Goal: Information Seeking & Learning: Find specific fact

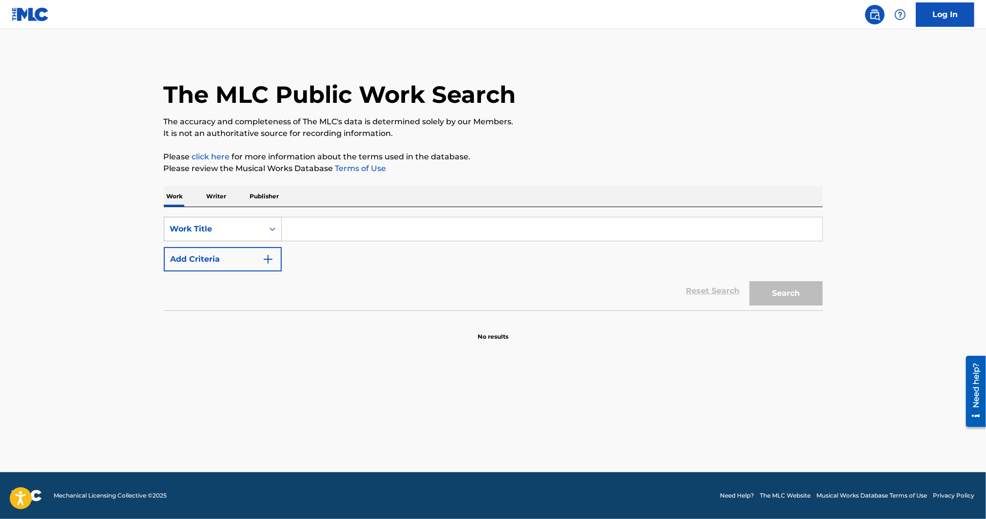
click at [266, 229] on div "Search Form" at bounding box center [273, 229] width 18 height 18
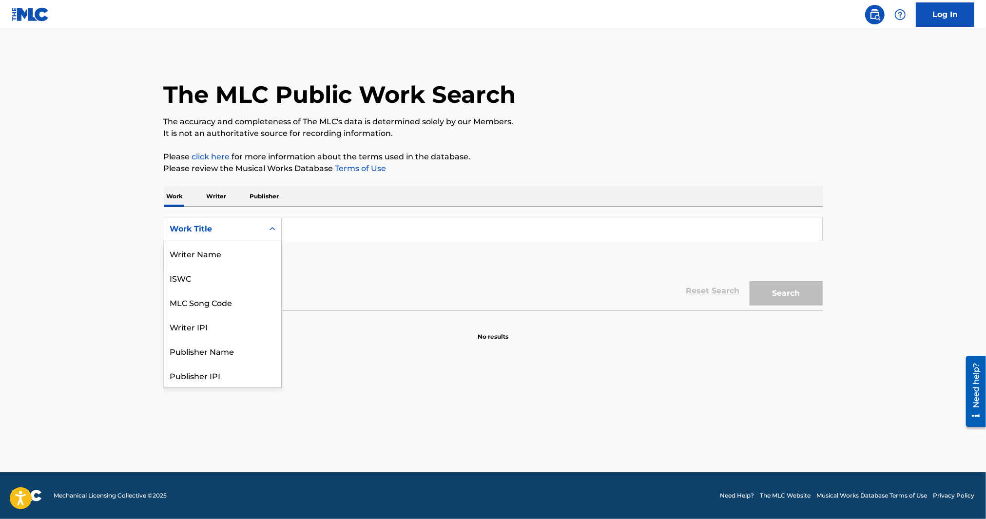
scroll to position [49, 0]
click at [220, 279] on div "Writer IPI" at bounding box center [222, 278] width 117 height 24
click at [350, 233] on input "Search Form" at bounding box center [552, 228] width 541 height 23
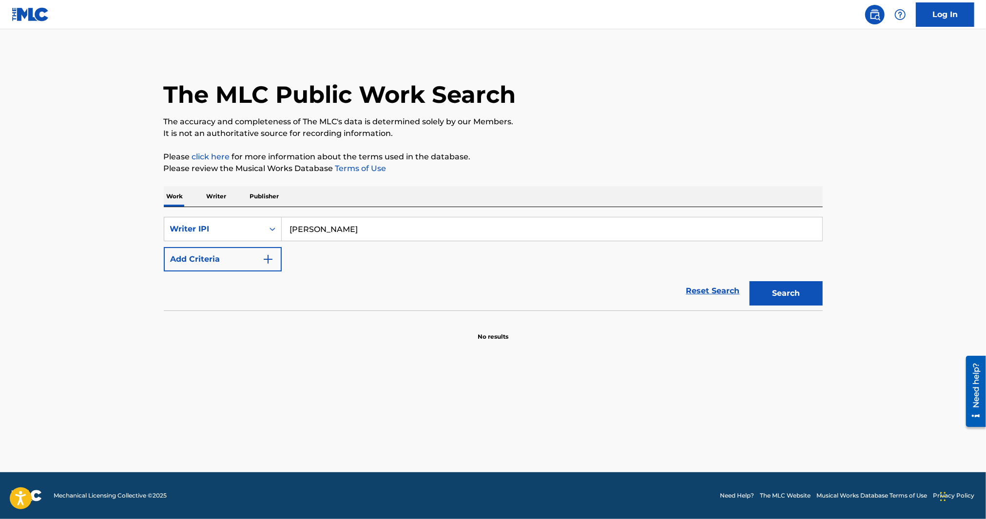
type input "[PERSON_NAME]"
click at [750, 281] on button "Search" at bounding box center [786, 293] width 73 height 24
click at [221, 195] on p "Writer" at bounding box center [217, 196] width 26 height 20
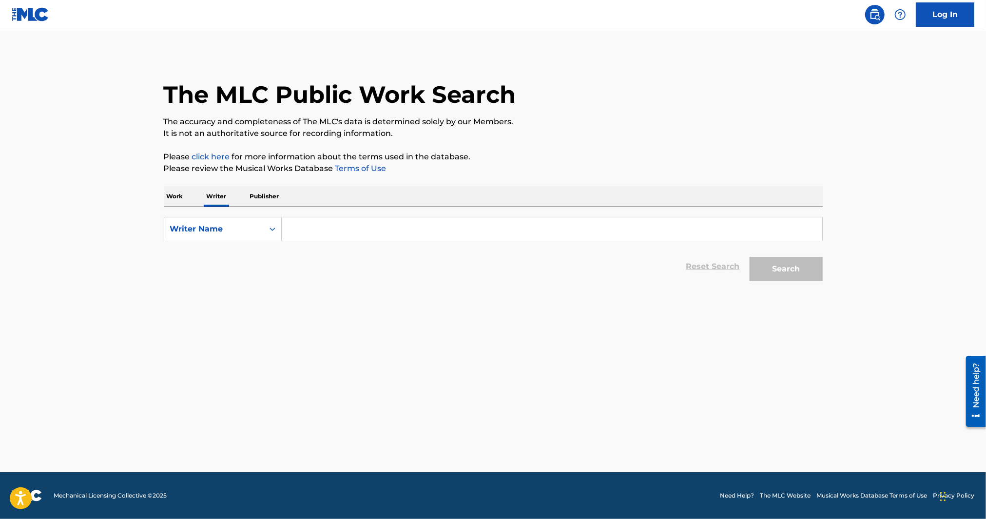
click at [319, 240] on input "Search Form" at bounding box center [552, 228] width 541 height 23
type input "[PERSON_NAME]"
click at [757, 273] on button "Search" at bounding box center [786, 269] width 73 height 24
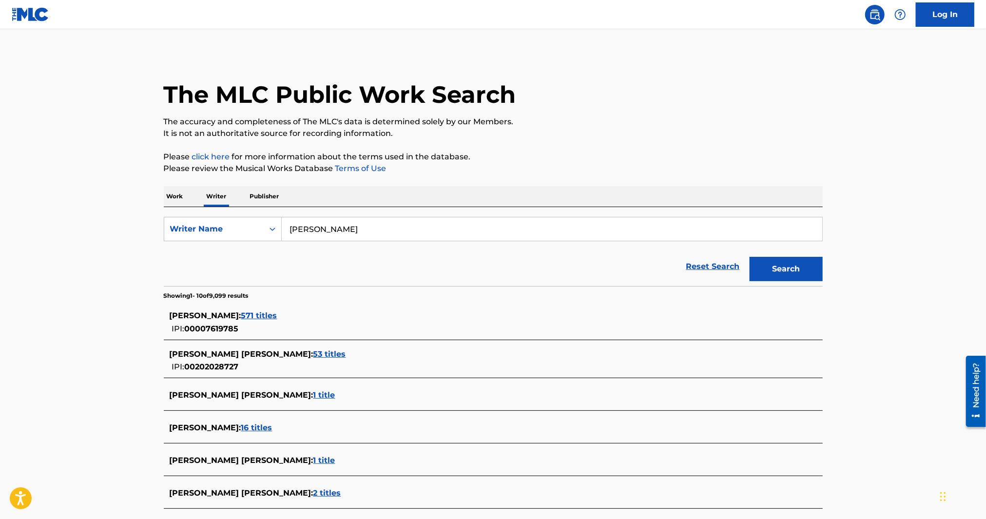
click at [249, 318] on span "571 titles" at bounding box center [259, 315] width 36 height 9
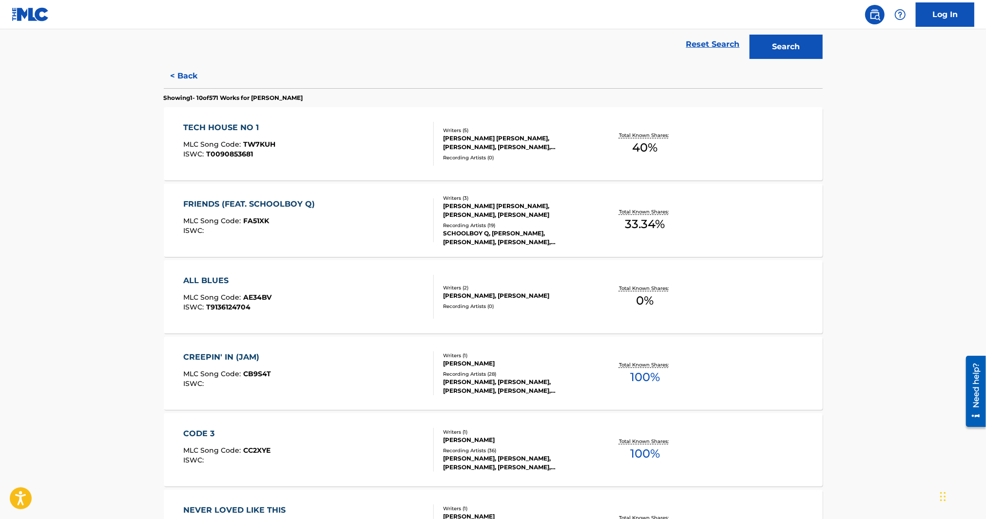
scroll to position [271, 0]
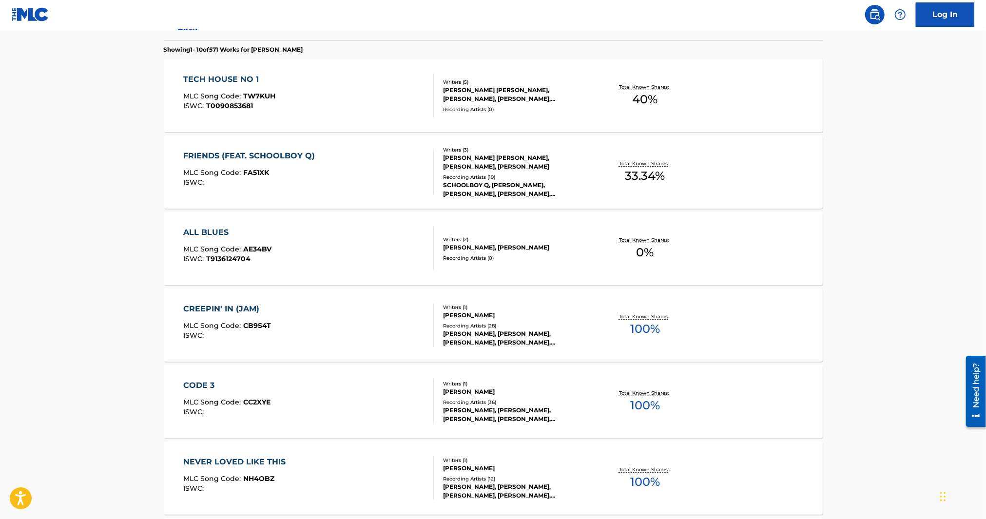
click at [210, 307] on div "CREEPIN' IN (JAM)" at bounding box center [227, 309] width 88 height 12
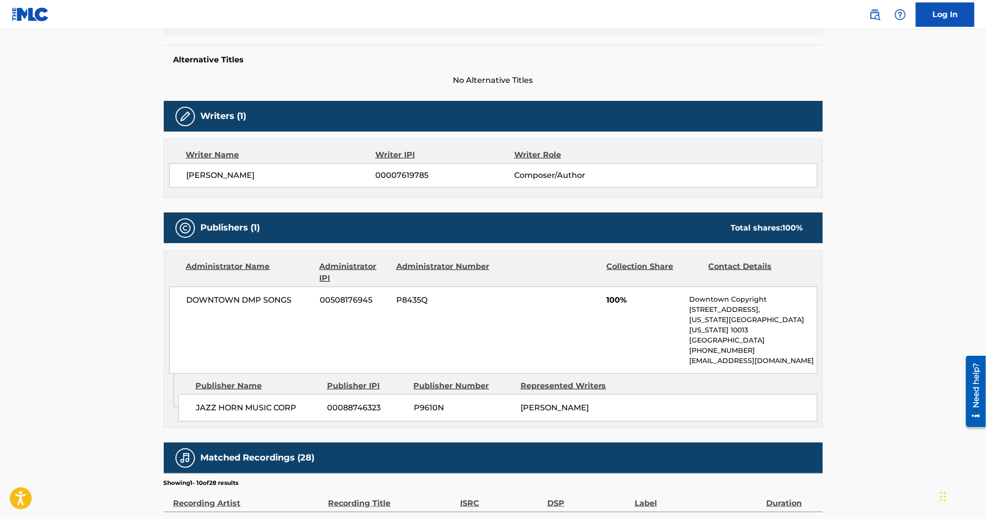
scroll to position [271, 0]
